Goal: Transaction & Acquisition: Download file/media

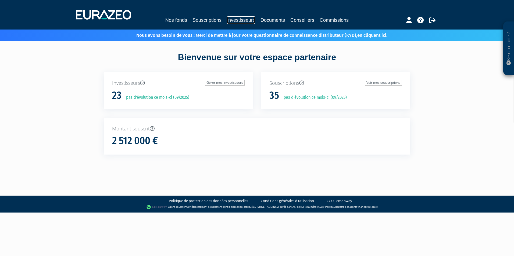
click at [234, 20] on link "Investisseurs" at bounding box center [241, 20] width 28 height 8
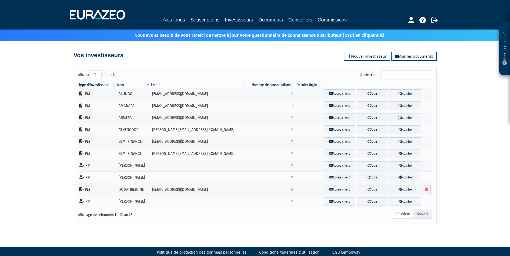
click at [428, 213] on link "Suivant" at bounding box center [422, 214] width 19 height 9
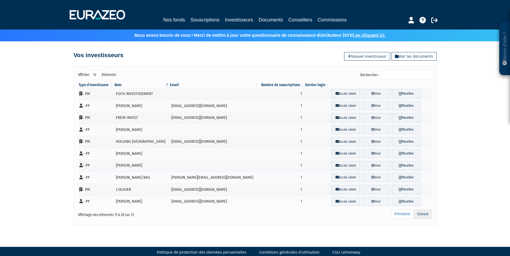
click at [427, 215] on link "Suivant" at bounding box center [422, 214] width 19 height 9
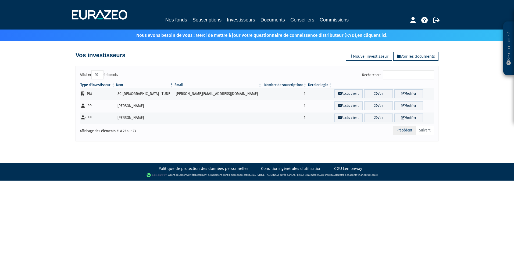
click at [399, 129] on link "Précédent" at bounding box center [404, 130] width 23 height 9
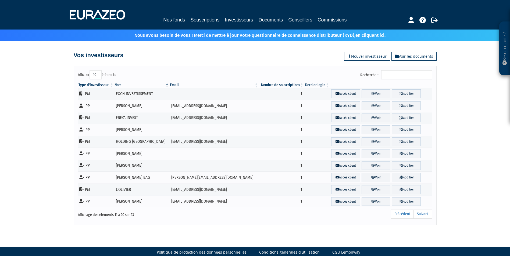
click at [399, 129] on icon at bounding box center [399, 129] width 3 height 3
click at [397, 77] on input "Rechercher :" at bounding box center [406, 74] width 51 height 9
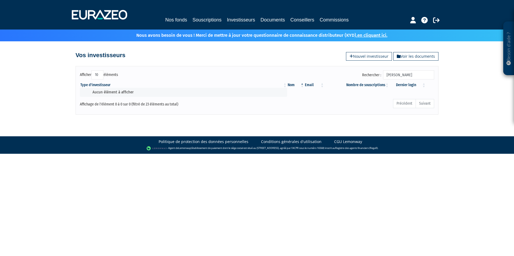
type input "stamm"
click at [357, 132] on body "Besoin d'aide ? × J'ai besoin d'aide Si vous avez une question à propos du fonc…" at bounding box center [257, 77] width 514 height 154
click at [280, 19] on link "Documents" at bounding box center [272, 20] width 24 height 8
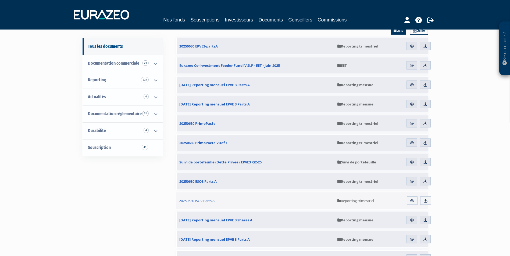
scroll to position [54, 0]
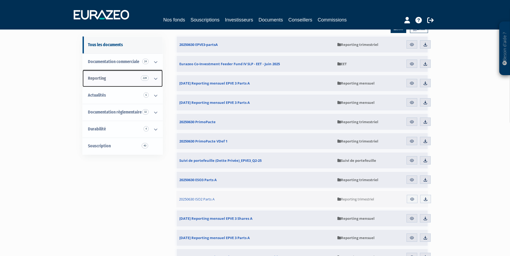
click at [108, 81] on link "Reporting 228" at bounding box center [122, 78] width 80 height 17
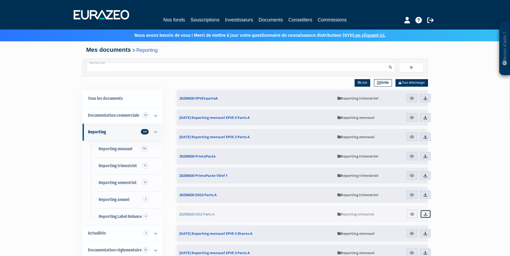
click at [426, 215] on img at bounding box center [425, 214] width 5 height 5
